Goal: Task Accomplishment & Management: Complete application form

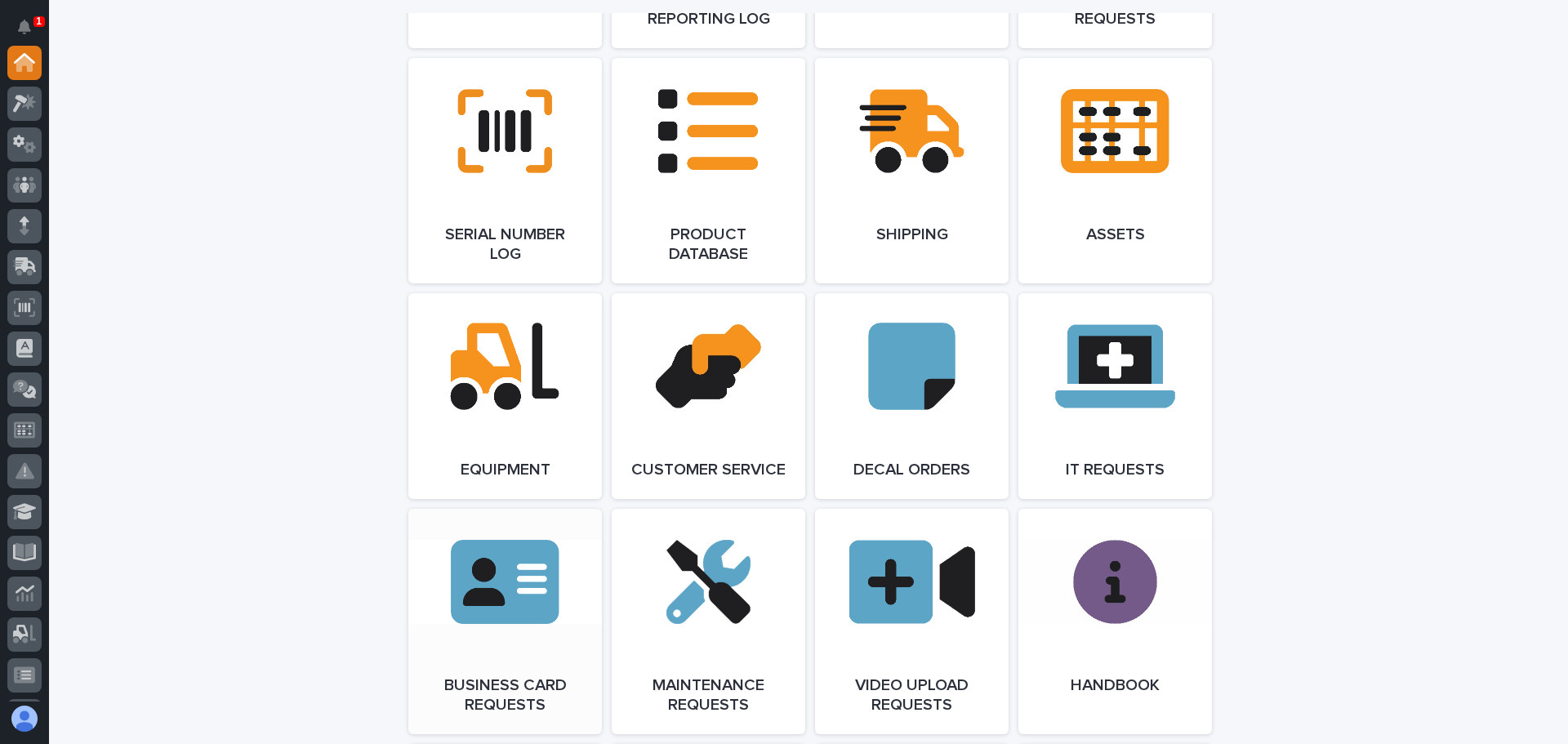
scroll to position [2124, 0]
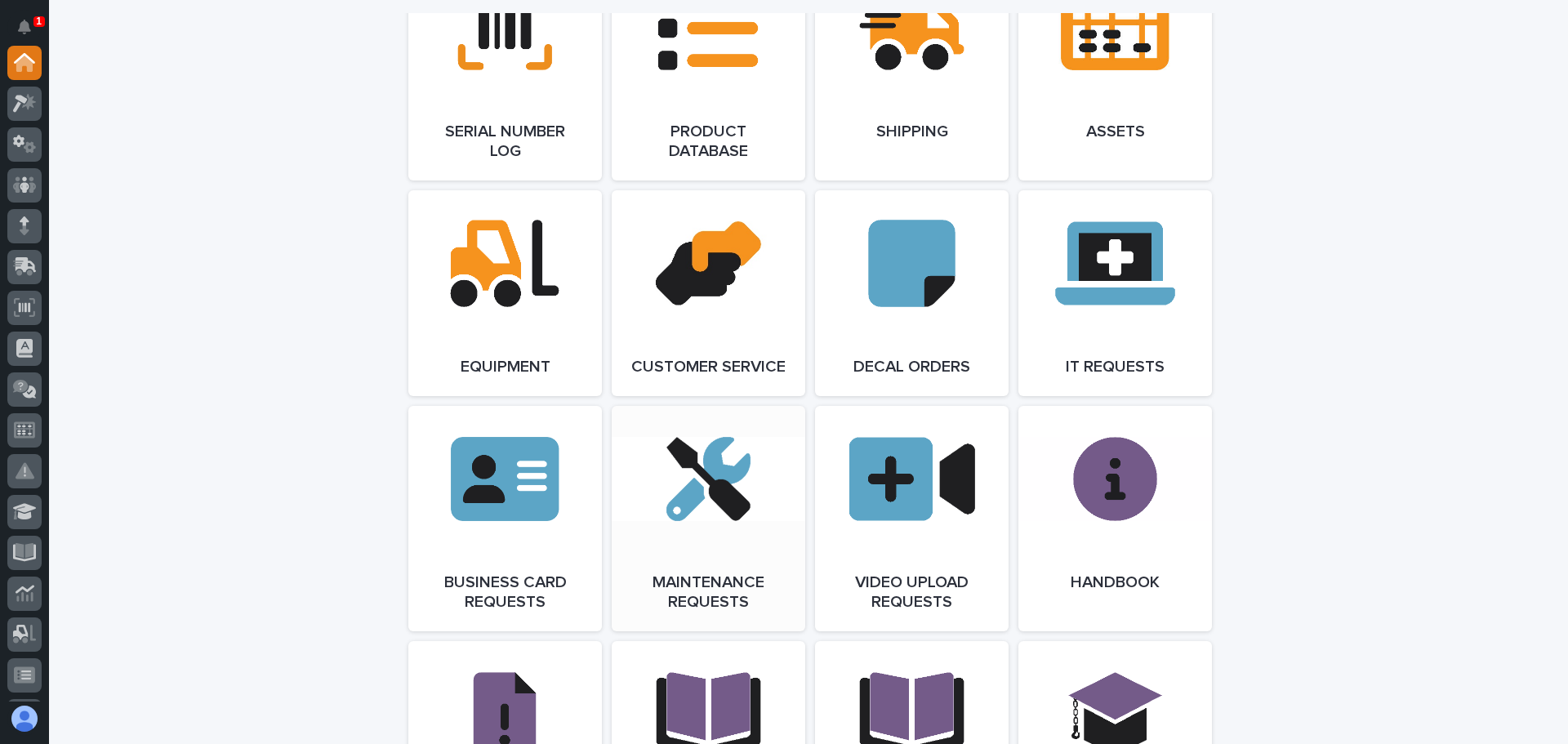
click at [685, 522] on link "Open Link" at bounding box center [709, 518] width 194 height 225
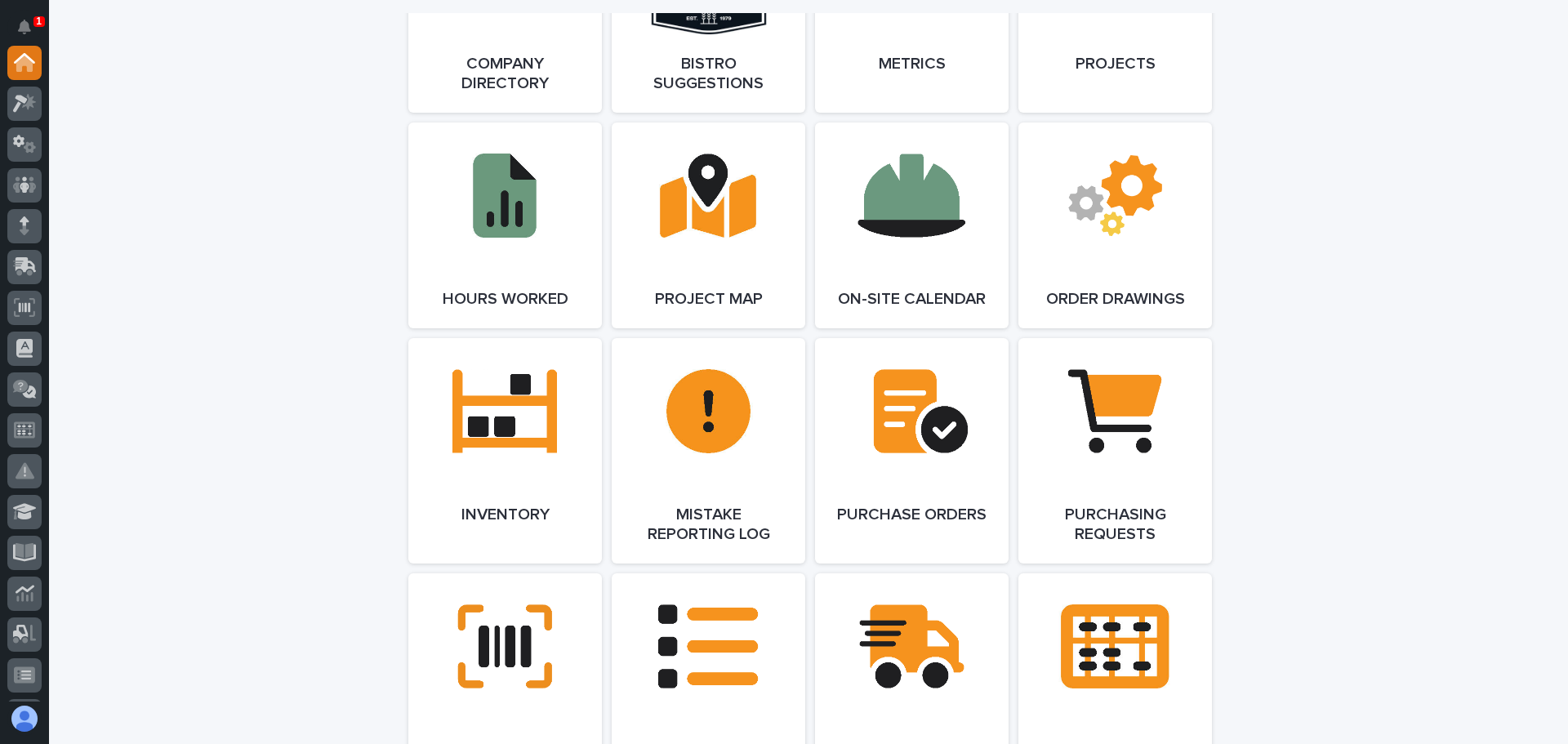
scroll to position [980, 0]
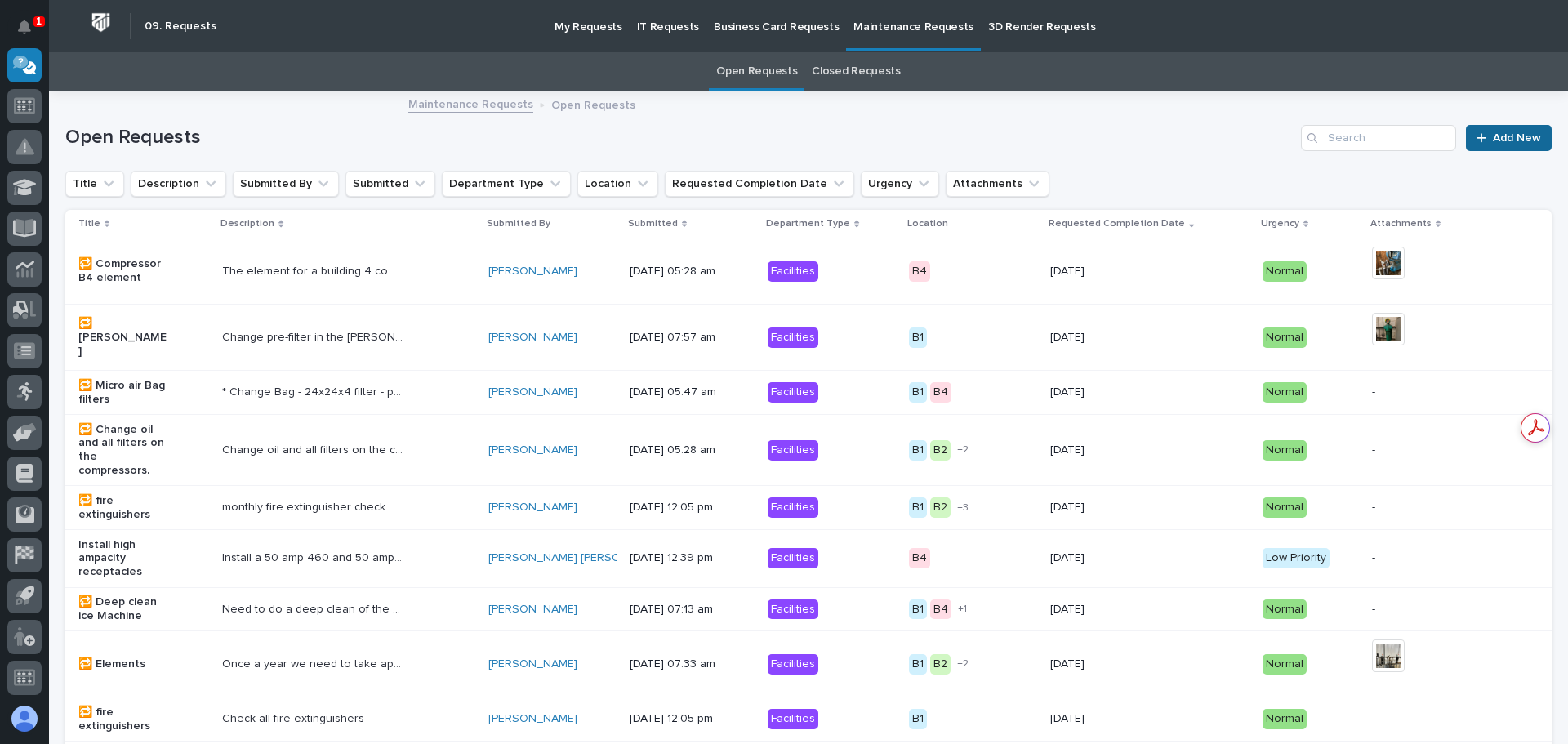
click at [1495, 138] on span "Add New" at bounding box center [1517, 138] width 48 height 11
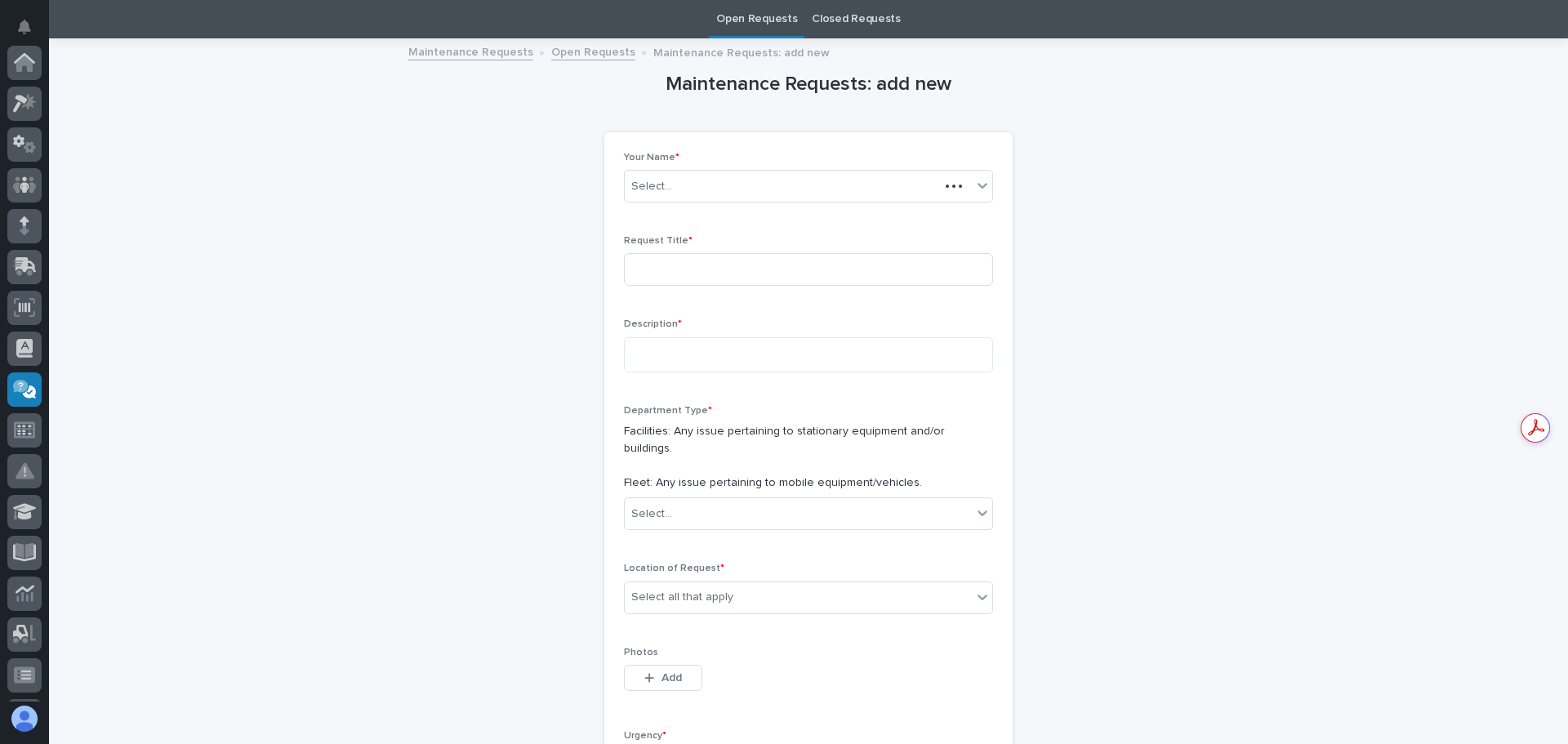
scroll to position [324, 0]
click at [695, 271] on input at bounding box center [809, 269] width 370 height 32
type input "Truck 42"
click at [631, 353] on textarea at bounding box center [809, 354] width 370 height 35
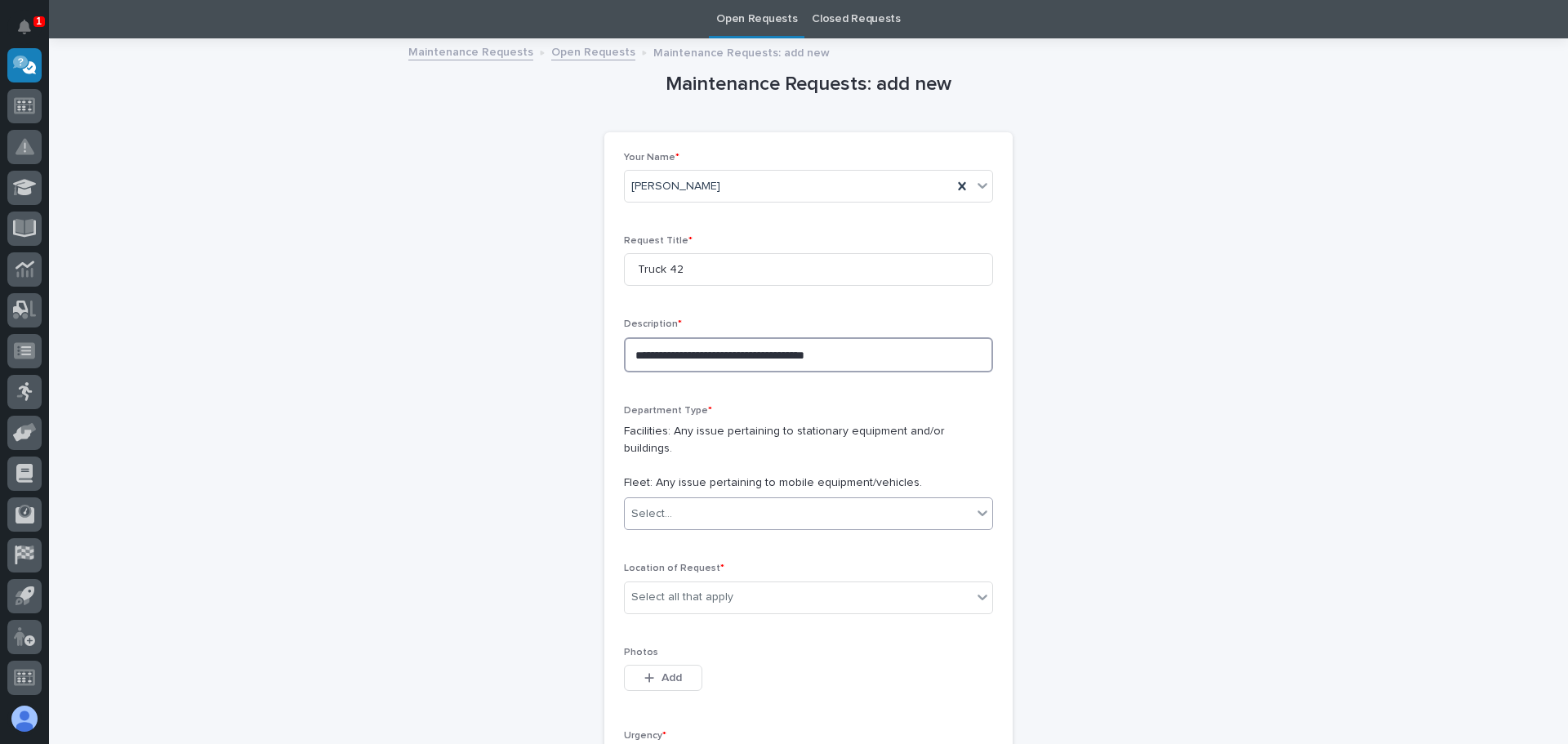
type textarea "**********"
click at [980, 505] on icon at bounding box center [982, 512] width 16 height 16
click at [641, 556] on span "Fleet" at bounding box center [641, 556] width 32 height 18
click at [976, 589] on icon at bounding box center [982, 597] width 16 height 16
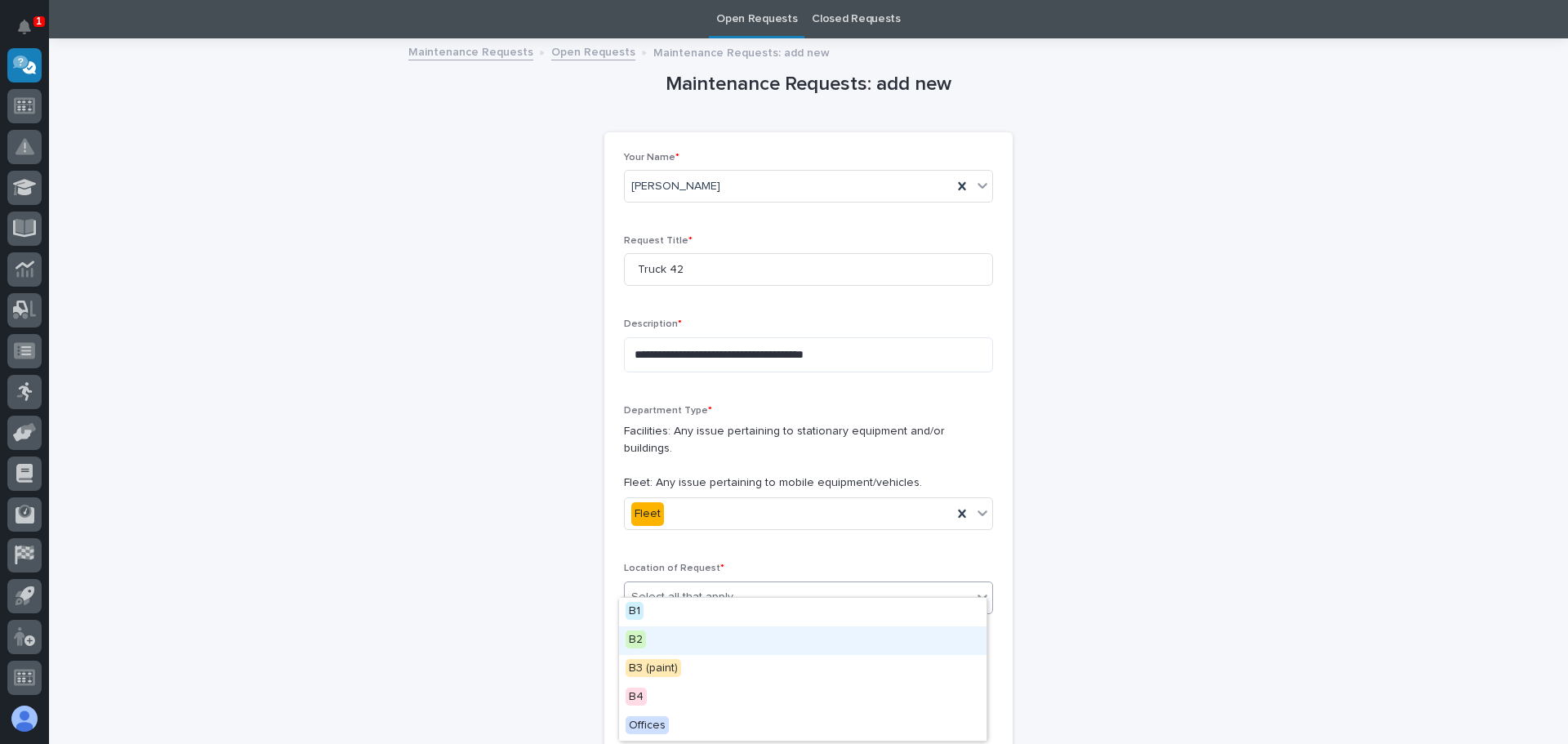
click at [643, 637] on span "B2" at bounding box center [635, 639] width 20 height 18
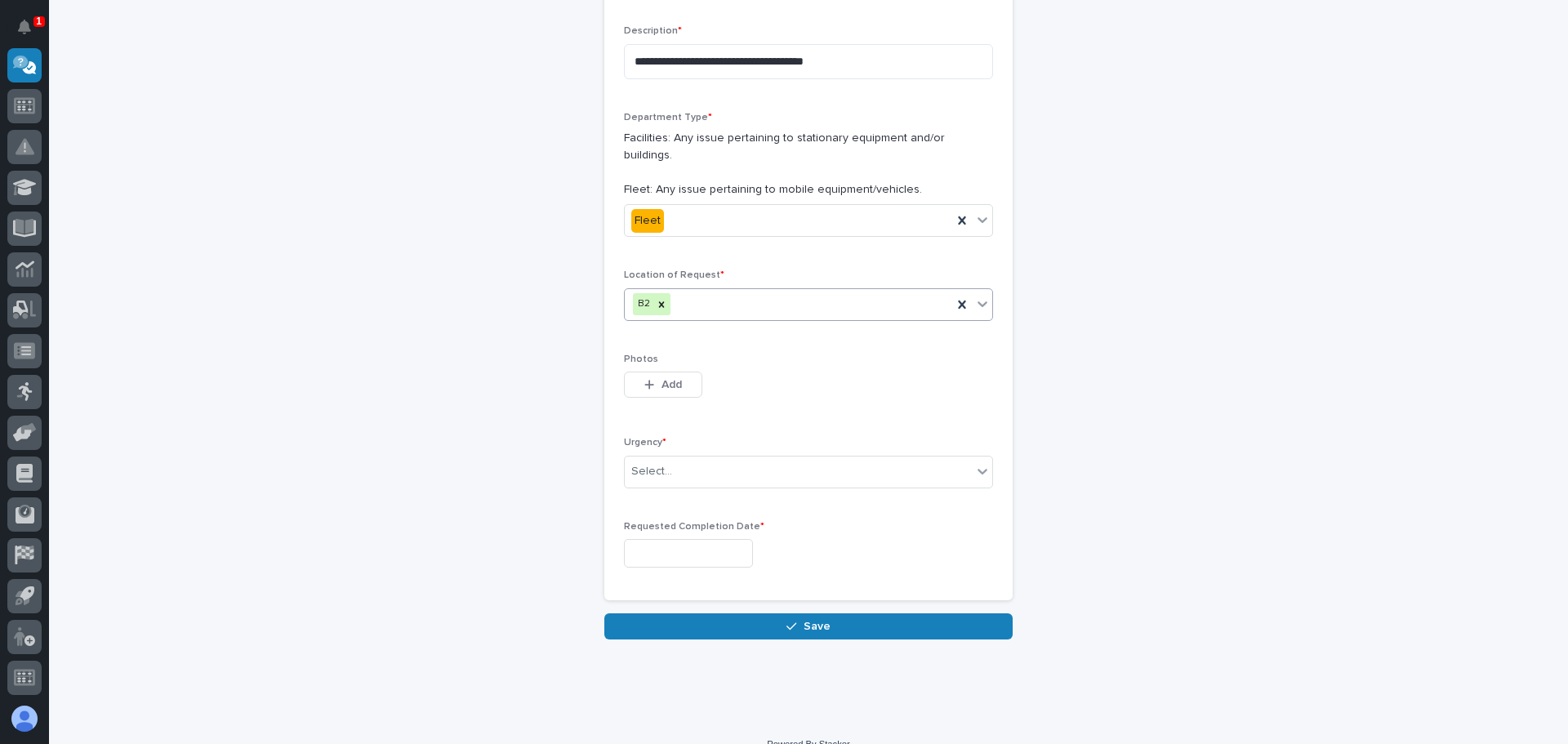
scroll to position [352, 0]
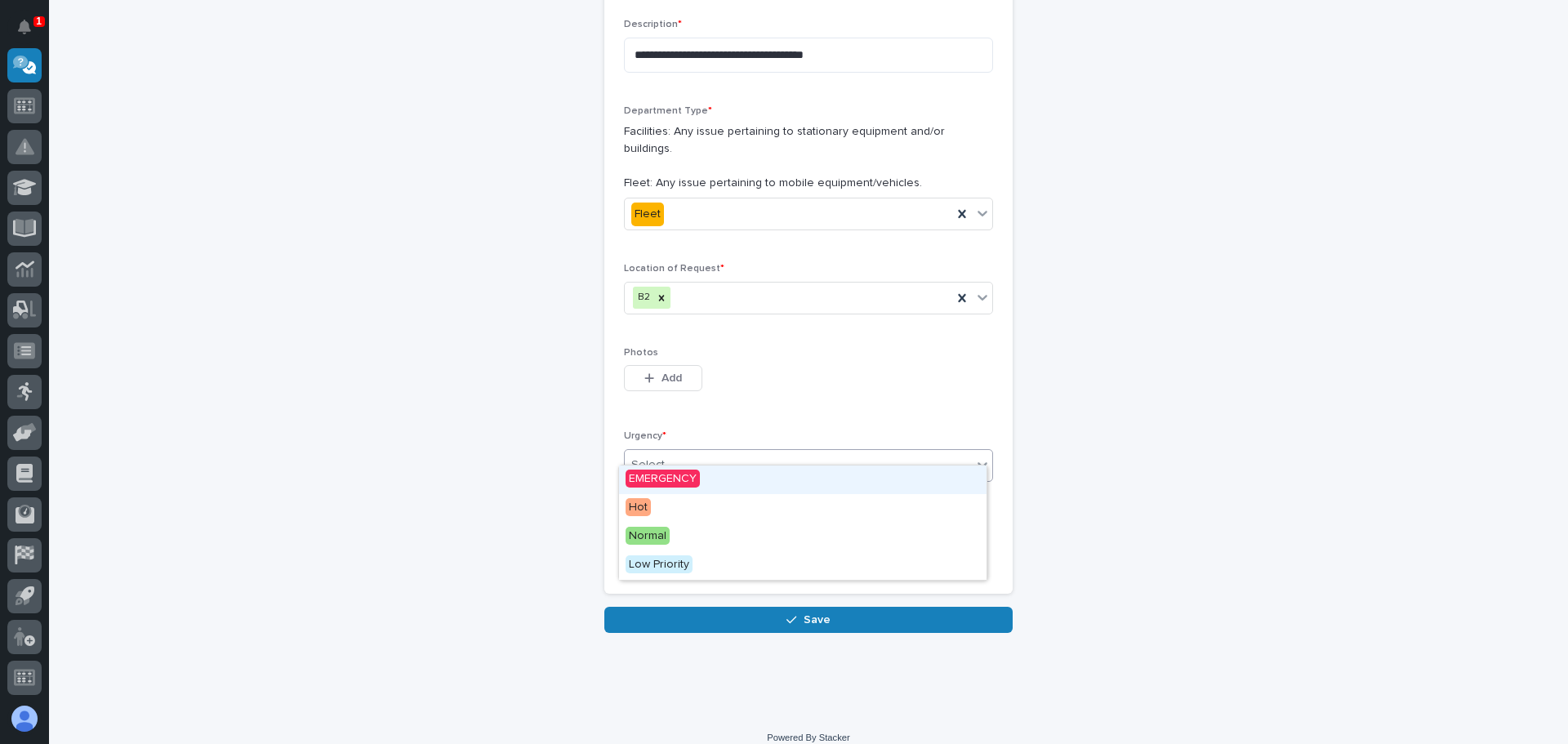
click at [974, 456] on icon at bounding box center [982, 464] width 16 height 16
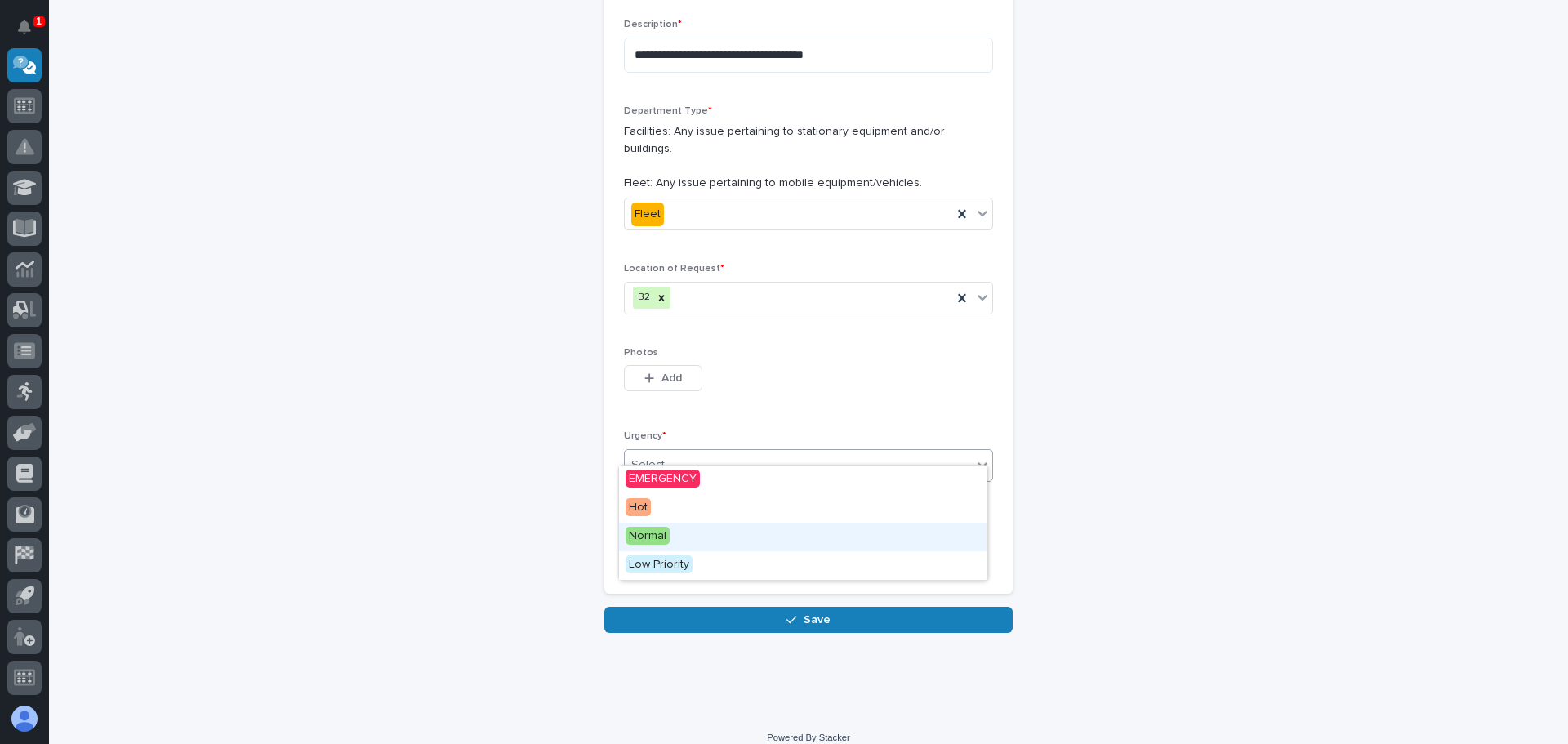
click at [640, 532] on span "Normal" at bounding box center [647, 535] width 44 height 18
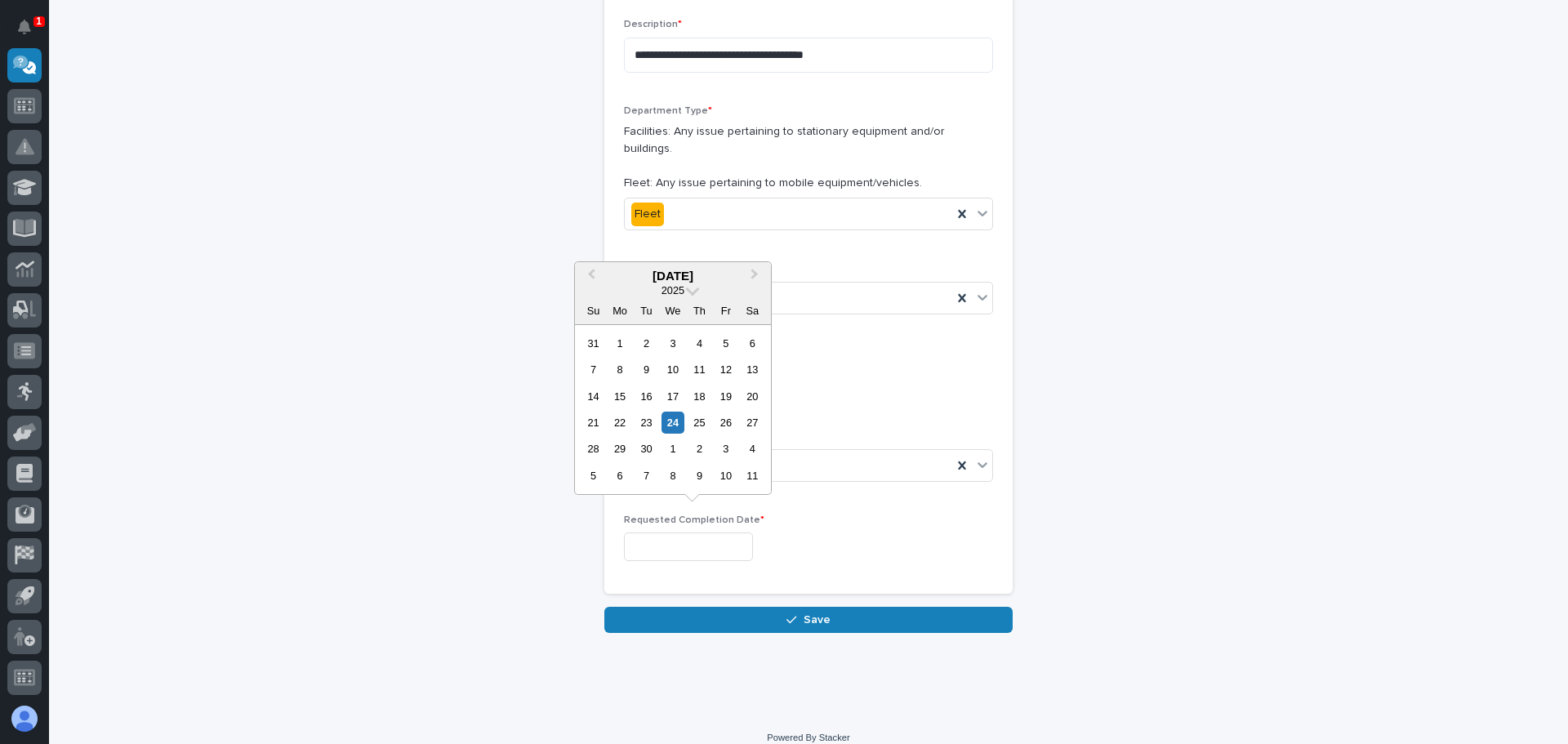
click at [691, 532] on input "text" at bounding box center [689, 546] width 129 height 29
click at [671, 472] on div "8" at bounding box center [672, 475] width 22 height 22
type input "**********"
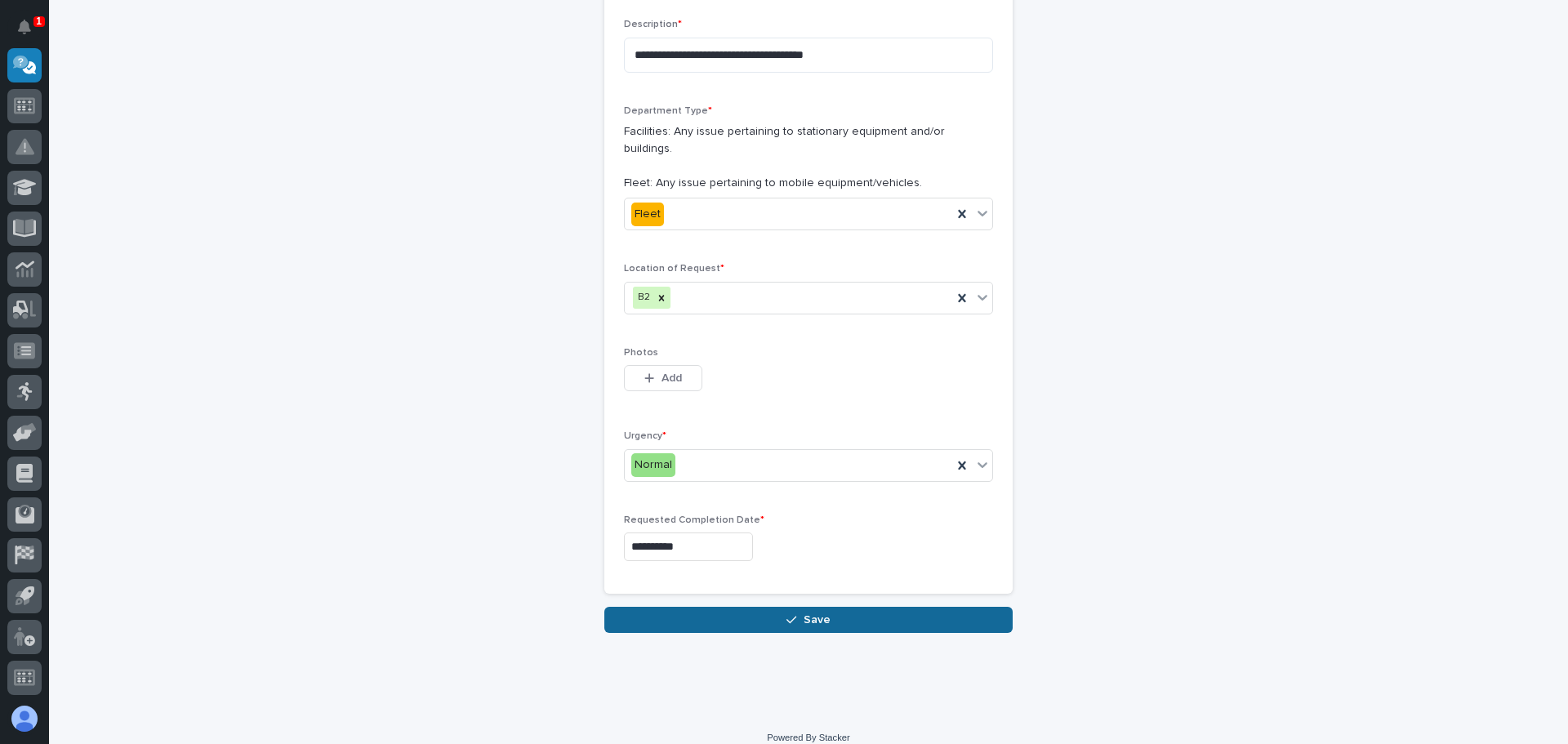
click at [789, 614] on icon "button" at bounding box center [792, 620] width 10 height 11
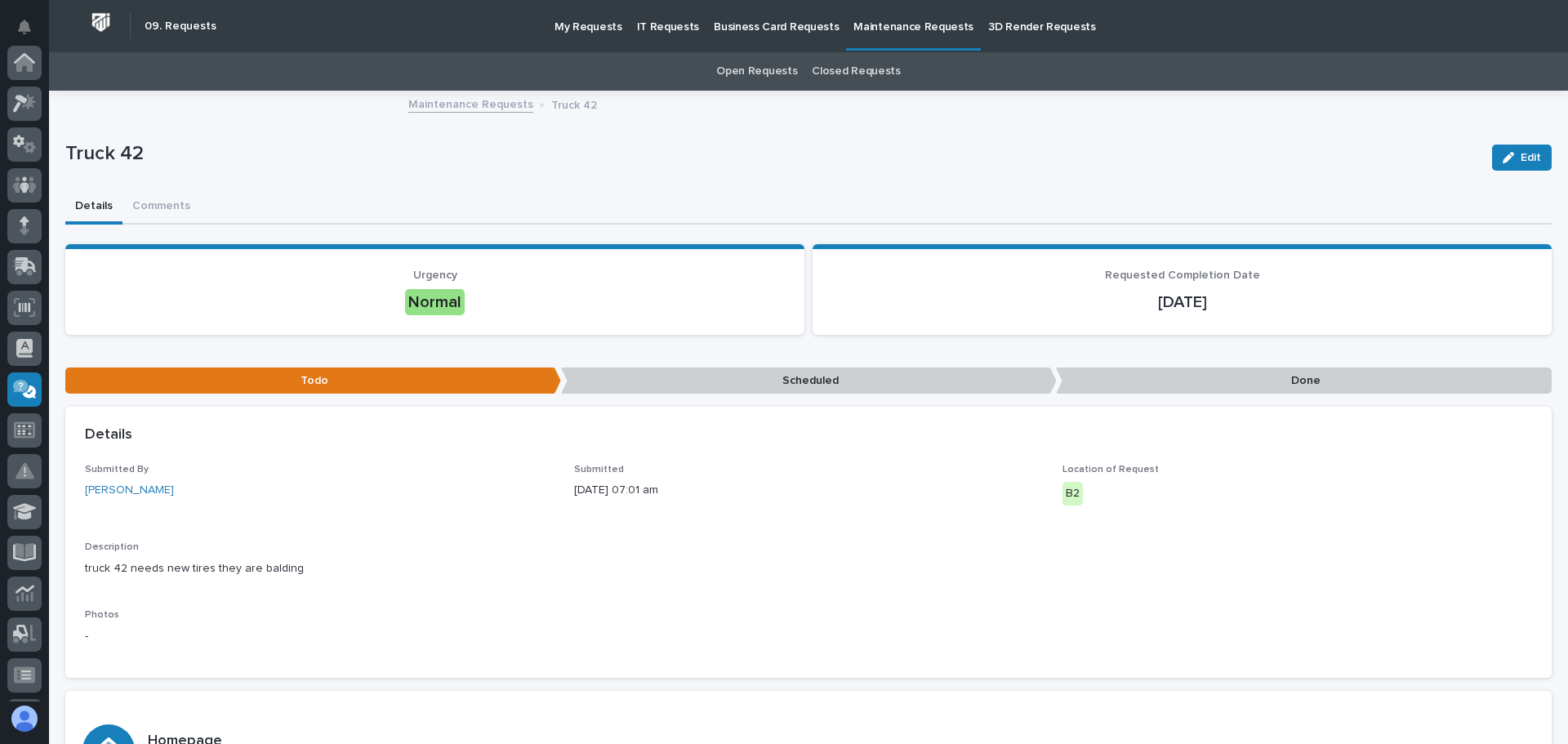
scroll to position [324, 0]
